Goal: Book appointment/travel/reservation

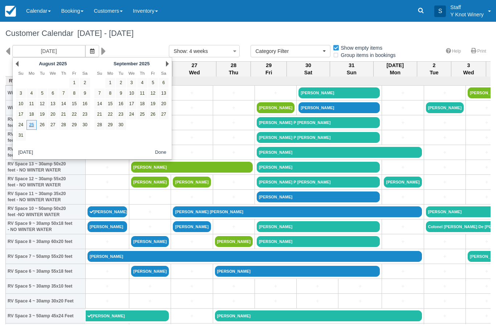
select select
click at [166, 65] on link "Next" at bounding box center [167, 64] width 3 height 6
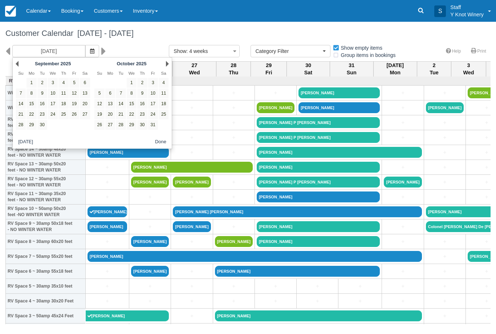
click at [143, 81] on link "2" at bounding box center [142, 83] width 10 height 10
type input "[DATE]"
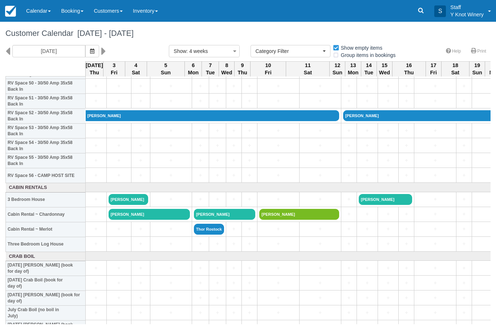
scroll to position [765, 0]
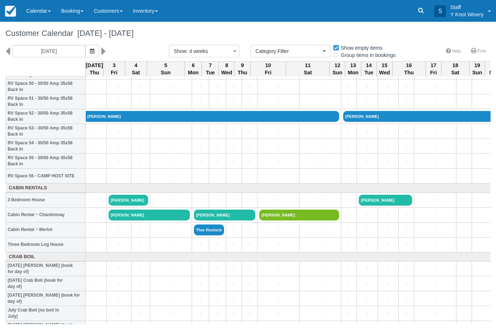
click at [93, 249] on link "+" at bounding box center [95, 245] width 17 height 8
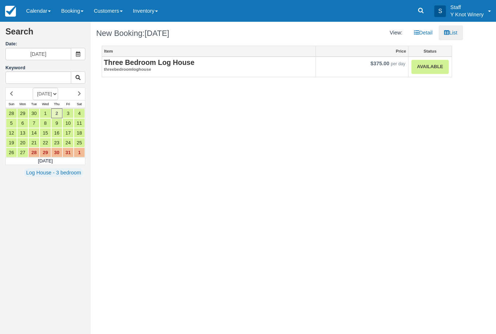
click at [422, 74] on link "Available" at bounding box center [429, 67] width 37 height 14
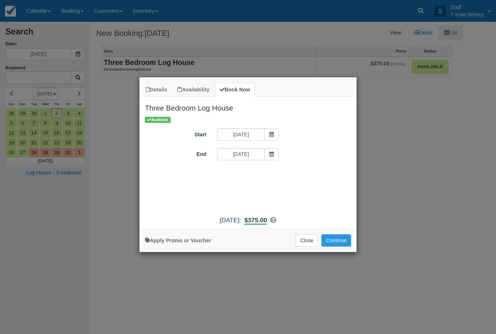
click at [268, 154] on span "Item Modal" at bounding box center [271, 154] width 15 height 12
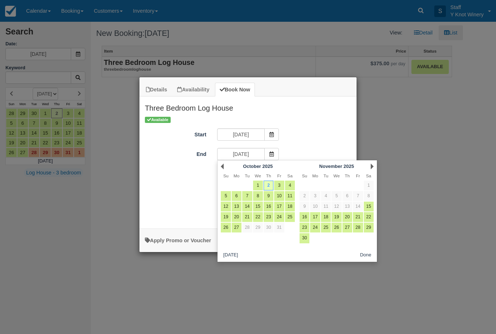
click at [291, 183] on link "4" at bounding box center [290, 186] width 10 height 10
type input "10/04/25"
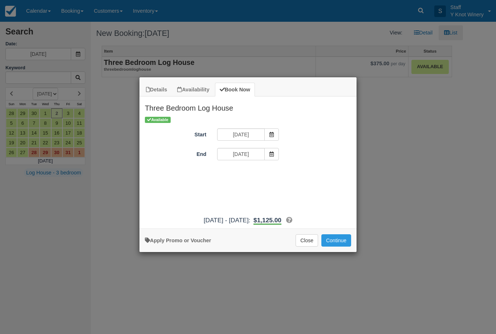
click at [341, 239] on button "Continue" at bounding box center [336, 241] width 30 height 12
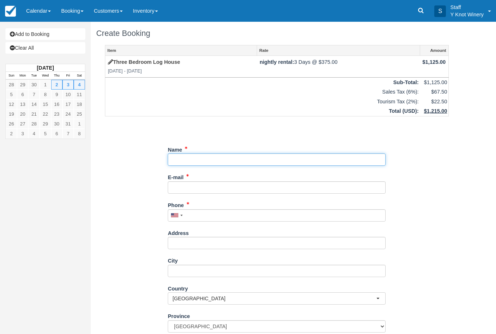
click at [207, 164] on input "Name" at bounding box center [277, 160] width 218 height 12
type input "[PERSON_NAME]"
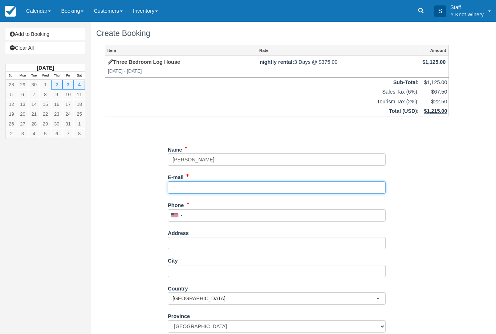
click at [194, 185] on input "E-mail" at bounding box center [277, 188] width 218 height 12
type input "vdsweet@hotmail.com"
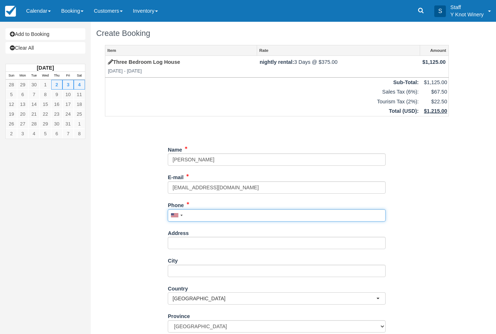
click at [206, 211] on input "Phone" at bounding box center [277, 215] width 218 height 12
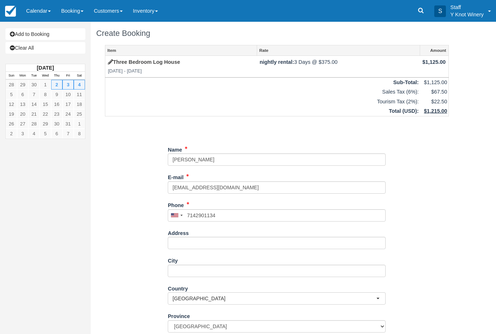
type input "+17142901134"
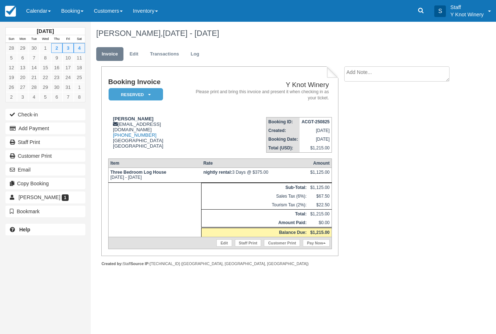
click at [316, 247] on link "Pay Now" at bounding box center [316, 243] width 27 height 7
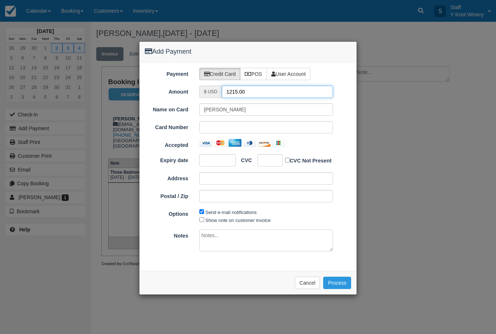
click at [261, 90] on input "1215.00" at bounding box center [277, 92] width 111 height 12
type input "1"
type input "243.00"
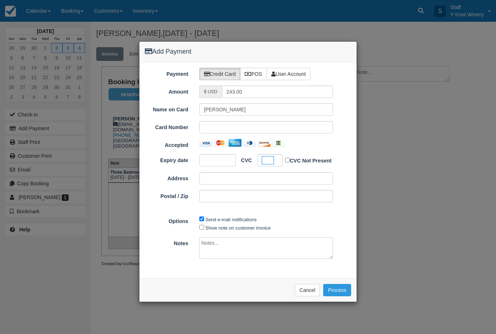
click at [226, 225] on label "Show note on customer invoice" at bounding box center [237, 227] width 65 height 5
click at [204, 225] on input "Show note on customer invoice" at bounding box center [201, 227] width 5 height 5
checkbox input "true"
click at [337, 293] on button "Process" at bounding box center [337, 290] width 28 height 12
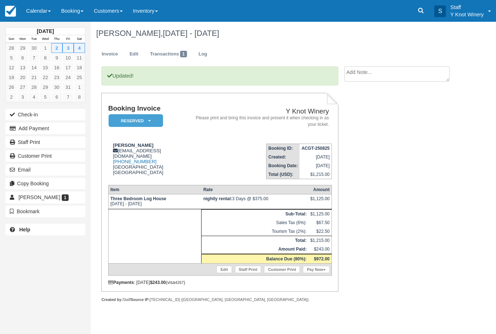
click at [40, 12] on link "Calendar" at bounding box center [38, 11] width 35 height 22
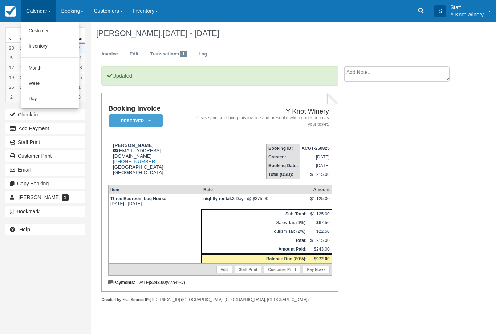
click at [50, 30] on link "Customer" at bounding box center [49, 31] width 57 height 15
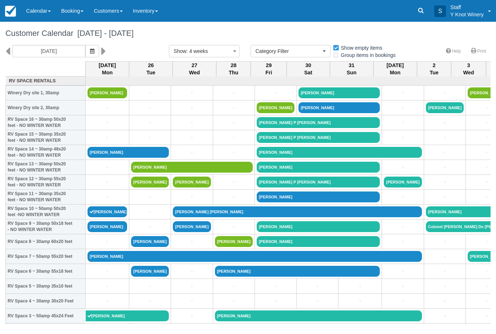
select select
click at [90, 51] on icon "button" at bounding box center [92, 51] width 4 height 5
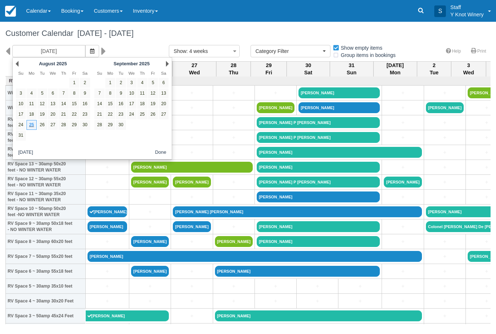
click at [168, 65] on link "Next" at bounding box center [167, 64] width 3 height 6
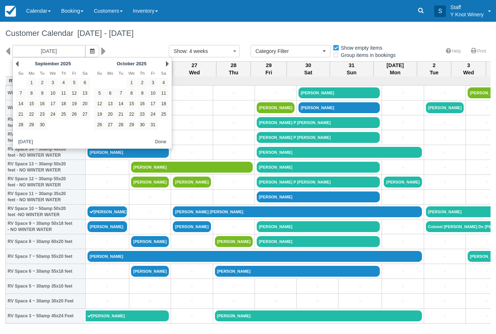
click at [135, 93] on link "8" at bounding box center [132, 94] width 10 height 10
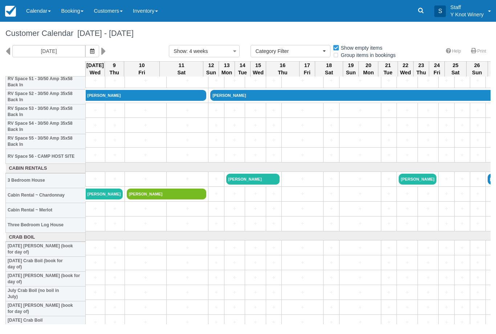
scroll to position [784, 0]
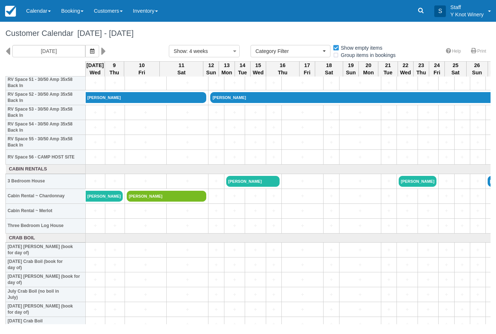
click at [90, 52] on icon "button" at bounding box center [92, 51] width 4 height 5
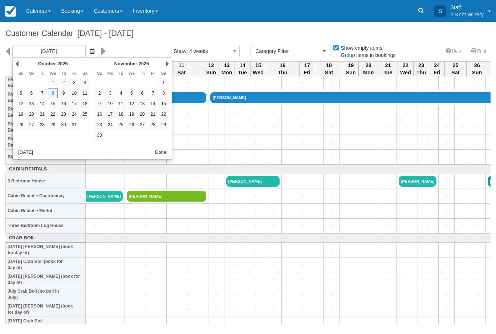
click at [74, 80] on link "3" at bounding box center [74, 83] width 10 height 10
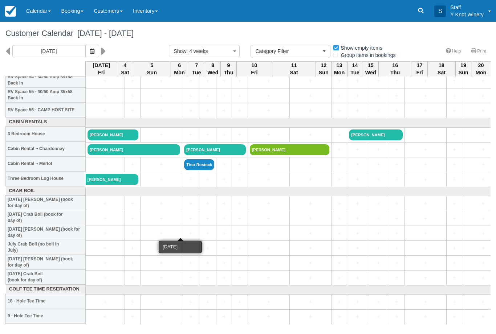
scroll to position [831, 0]
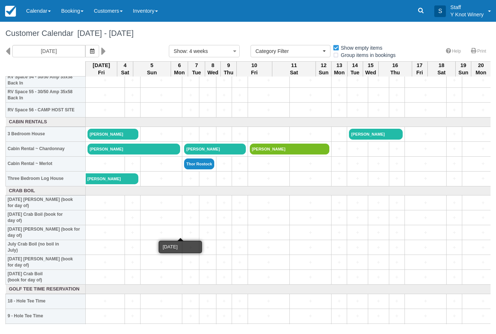
click at [85, 50] on button "button" at bounding box center [92, 51] width 14 height 12
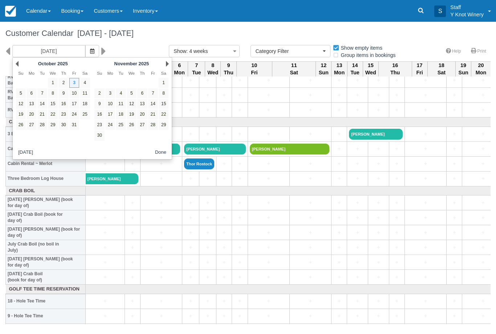
click at [53, 82] on link "1" at bounding box center [53, 83] width 10 height 10
type input "10/01/25"
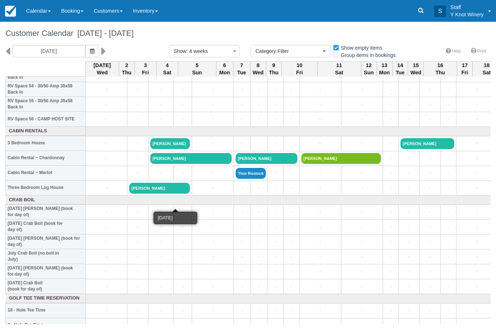
scroll to position [822, 0]
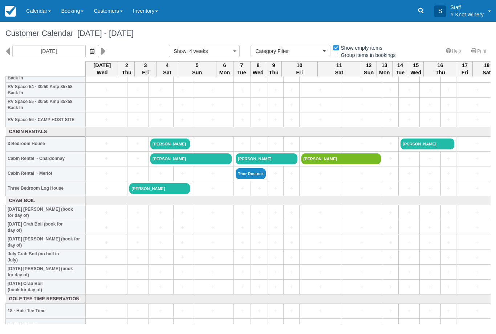
click at [32, 15] on link "Calendar" at bounding box center [38, 11] width 35 height 22
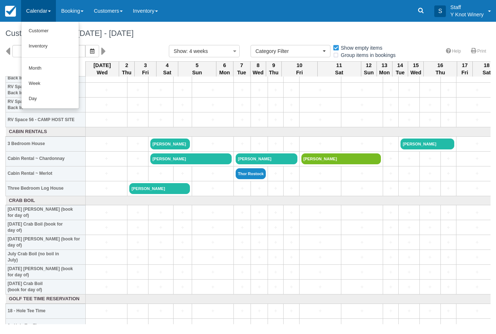
click at [53, 30] on link "Customer" at bounding box center [49, 31] width 57 height 15
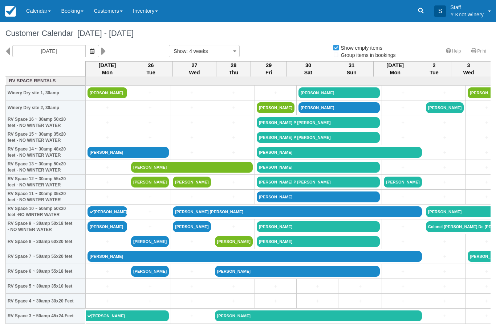
select select
